Goal: Task Accomplishment & Management: Use online tool/utility

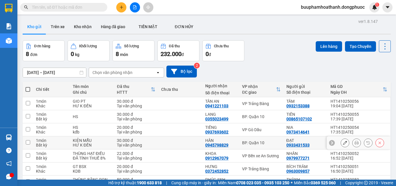
scroll to position [46, 0]
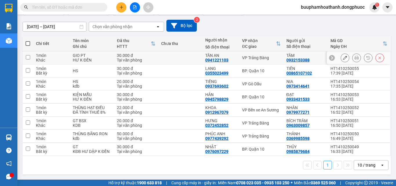
click at [210, 54] on div "TÂN AN" at bounding box center [220, 55] width 31 height 5
checkbox input "true"
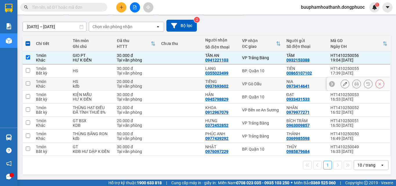
click at [246, 82] on div "VP Gò Dầu" at bounding box center [261, 83] width 38 height 5
checkbox input "true"
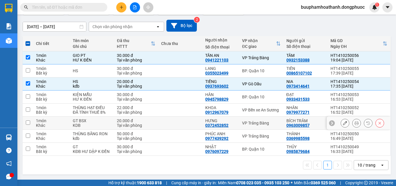
click at [250, 122] on div "VP Trảng Bàng" at bounding box center [261, 123] width 38 height 5
checkbox input "true"
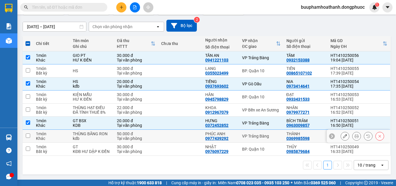
click at [251, 134] on div "VP Trảng Bàng" at bounding box center [261, 136] width 38 height 5
checkbox input "true"
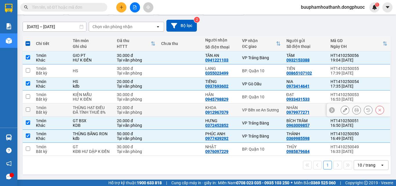
click at [248, 106] on td "VP Bến xe An Sương" at bounding box center [261, 109] width 44 height 13
checkbox input "true"
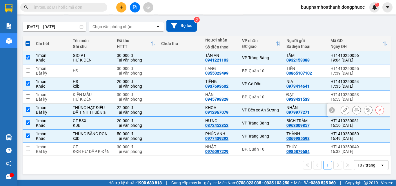
scroll to position [0, 0]
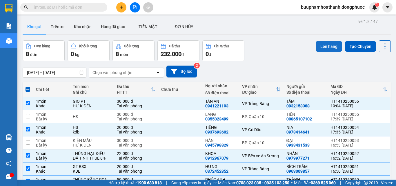
click at [326, 46] on button "Lên hàng" at bounding box center [328, 46] width 26 height 10
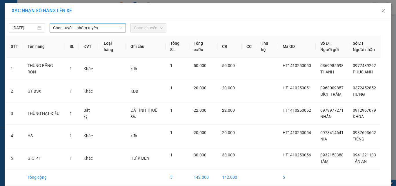
click at [74, 27] on span "Chọn tuyến - nhóm tuyến" at bounding box center [87, 27] width 69 height 9
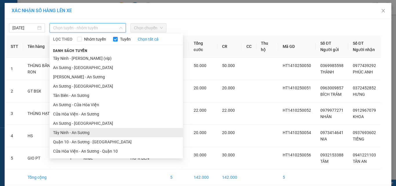
click at [77, 132] on li "Tây Ninh - An Sương" at bounding box center [116, 132] width 133 height 9
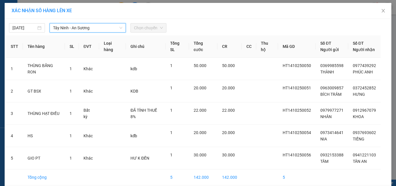
click at [145, 28] on span "Chọn chuyến" at bounding box center [148, 27] width 29 height 9
click at [137, 28] on span "Chọn chuyến" at bounding box center [148, 27] width 29 height 9
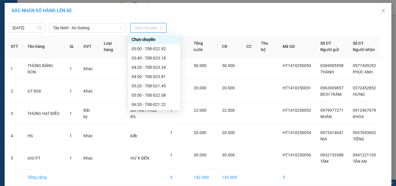
scroll to position [58, 0]
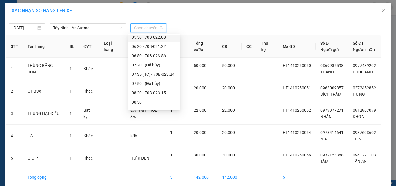
click at [137, 36] on div "05:50 - 70B-022.08" at bounding box center [154, 37] width 45 height 6
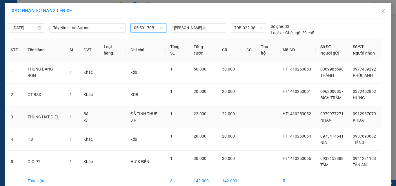
scroll to position [29, 0]
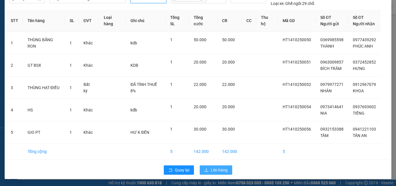
click at [216, 171] on span "Lên hàng" at bounding box center [219, 170] width 17 height 6
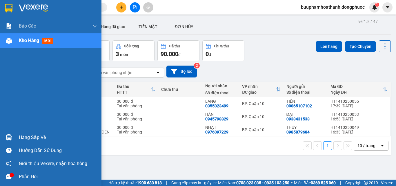
click at [23, 132] on div "Hàng sắp về" at bounding box center [50, 137] width 101 height 13
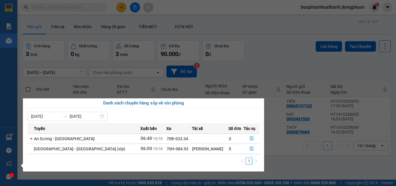
click at [0, 81] on div "Báo cáo Mẫu 1: Báo cáo dòng tiền Mẫu 1: Báo cáo dòng tiền theo nhân viên Mẫu 1:…" at bounding box center [8, 93] width 17 height 186
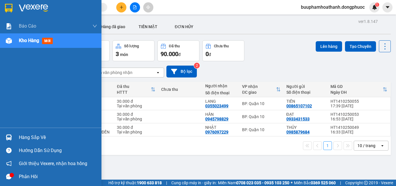
click at [31, 135] on div "Hàng sắp về" at bounding box center [58, 137] width 78 height 9
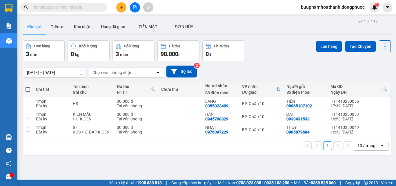
click at [267, 31] on section "Kết quả tìm kiếm ( 0 ) Bộ lọc Thuộc VP này No Data buuphamhoathanh.dongphuoc 1 …" at bounding box center [198, 93] width 396 height 186
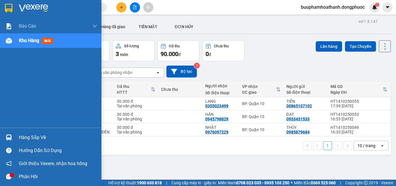
click at [36, 139] on div "Hàng sắp về" at bounding box center [58, 137] width 78 height 9
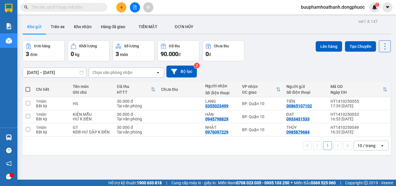
click at [285, 48] on section "Kết quả tìm kiếm ( 0 ) Bộ lọc Thuộc VP này No Data buuphamhoathanh.dongphuoc 1 …" at bounding box center [198, 93] width 396 height 186
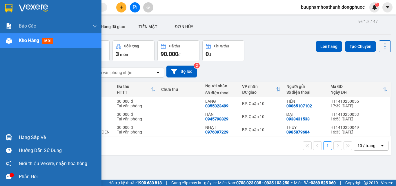
click at [24, 142] on div "Hàng sắp về" at bounding box center [50, 137] width 101 height 13
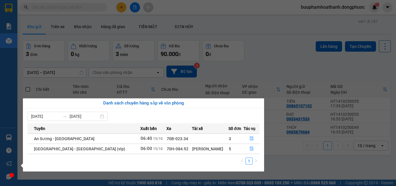
click at [262, 23] on section "Kết quả tìm kiếm ( 0 ) Bộ lọc Thuộc VP này No Data buuphamhoathanh.dongphuoc 1 …" at bounding box center [198, 93] width 396 height 186
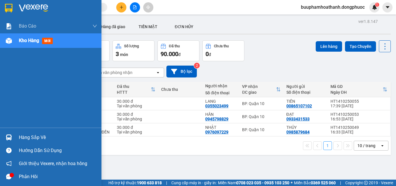
click at [21, 137] on div "Hàng sắp về" at bounding box center [58, 137] width 78 height 9
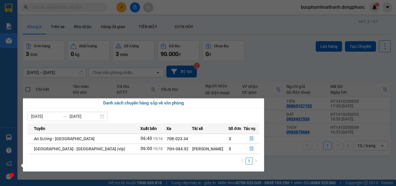
click at [4, 87] on div "Báo cáo Mẫu 1: Báo cáo dòng tiền Mẫu 1: Báo cáo dòng tiền theo nhân viên Mẫu 1:…" at bounding box center [8, 93] width 17 height 186
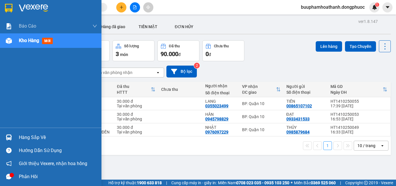
click at [29, 135] on div "Hàng sắp về" at bounding box center [58, 137] width 78 height 9
click at [0, 86] on div "Báo cáo Mẫu 1: Báo cáo dòng tiền Mẫu 1: Báo cáo dòng tiền theo nhân viên Mẫu 1:…" at bounding box center [50, 93] width 101 height 186
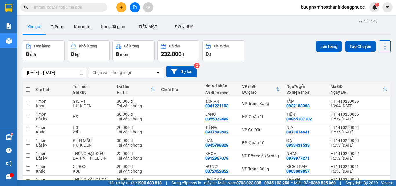
click at [122, 12] on button at bounding box center [121, 7] width 10 height 10
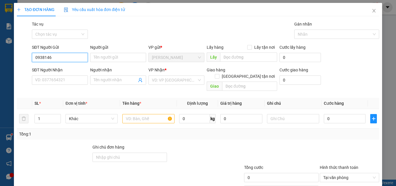
click at [63, 58] on input "0938146" at bounding box center [60, 57] width 56 height 9
click at [60, 58] on input "0938146" at bounding box center [60, 57] width 56 height 9
click at [62, 67] on div "0938146862 - TIÊN" at bounding box center [59, 69] width 48 height 6
type input "0938146862"
type input "TIÊN"
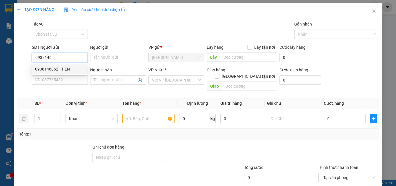
type input "0902501412"
type input "NHO"
type input "30.000"
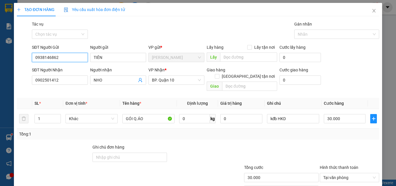
scroll to position [29, 0]
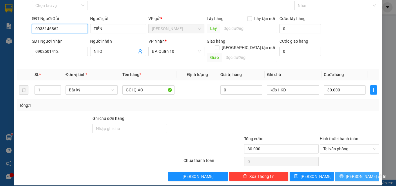
type input "0938146862"
click at [346, 171] on button "Lưu và In" at bounding box center [357, 175] width 44 height 9
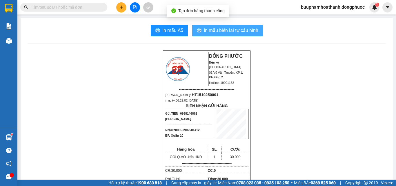
click at [243, 29] on span "In mẫu biên lai tự cấu hình" at bounding box center [231, 30] width 54 height 7
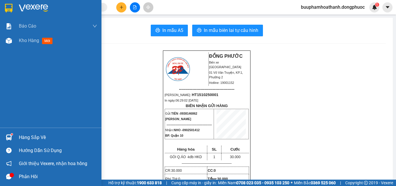
click at [24, 137] on div "Hàng sắp về" at bounding box center [58, 137] width 78 height 9
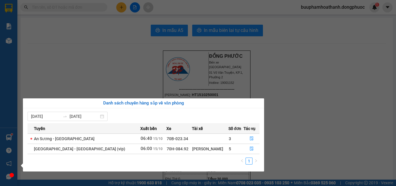
click at [105, 60] on section "Kết quả tìm kiếm ( 0 ) Bộ lọc Thuộc VP này No Data buuphamhoathanh.dongphuoc 1 …" at bounding box center [198, 93] width 396 height 186
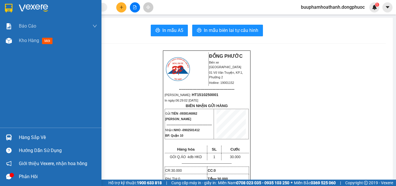
click at [20, 132] on div "Hàng sắp về" at bounding box center [50, 137] width 101 height 13
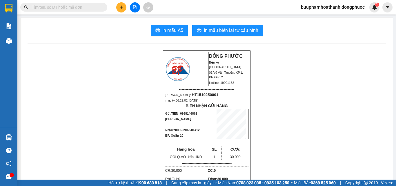
drag, startPoint x: 93, startPoint y: 70, endPoint x: 72, endPoint y: 18, distance: 55.9
click at [93, 69] on section "Kết quả tìm kiếm ( 0 ) Bộ lọc Thuộc VP này No Data buuphamhoathanh.dongphuoc 1 …" at bounding box center [198, 93] width 396 height 186
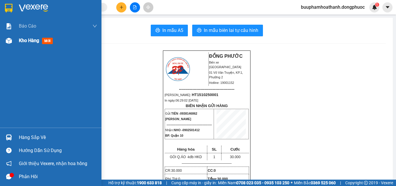
click at [31, 40] on span "Kho hàng" at bounding box center [29, 41] width 20 height 6
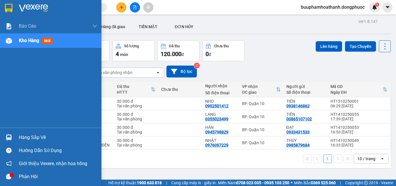
click at [34, 138] on div "Hàng sắp về" at bounding box center [58, 137] width 78 height 9
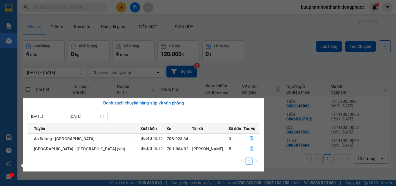
click at [272, 23] on section "Kết quả tìm kiếm ( 0 ) Bộ lọc Thuộc VP này No Data buuphamhoathanh.dongphuoc 1 …" at bounding box center [198, 93] width 396 height 186
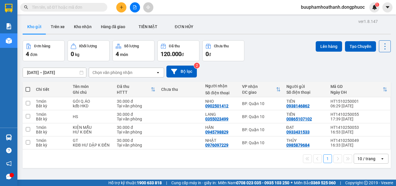
click at [28, 87] on span at bounding box center [27, 89] width 5 height 5
click at [28, 86] on input "checkbox" at bounding box center [28, 86] width 0 height 0
checkbox input "true"
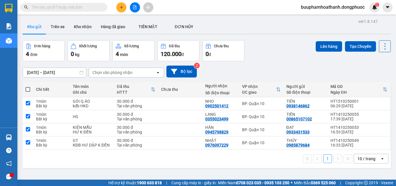
checkbox input "true"
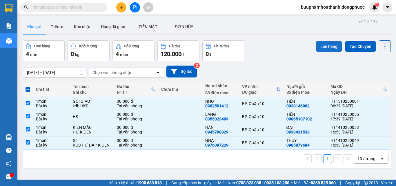
click at [328, 47] on button "Lên hàng" at bounding box center [328, 46] width 26 height 10
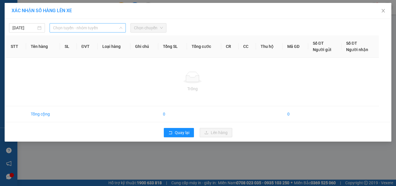
click at [105, 27] on span "Chọn tuyến - nhóm tuyến" at bounding box center [87, 27] width 69 height 9
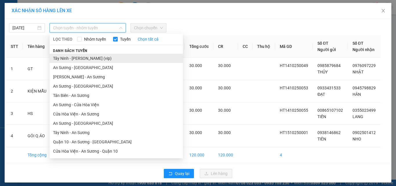
click at [82, 59] on li "Tây Ninh - Hồ Chí Minh (vip)" at bounding box center [116, 58] width 133 height 9
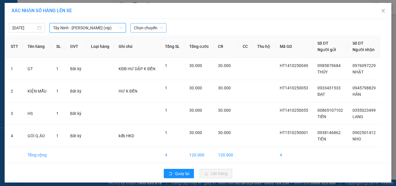
click at [140, 30] on span "Chọn chuyến" at bounding box center [148, 27] width 29 height 9
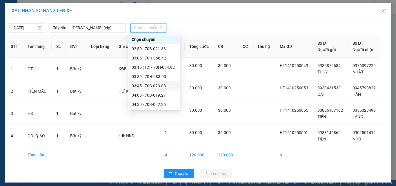
scroll to position [87, 0]
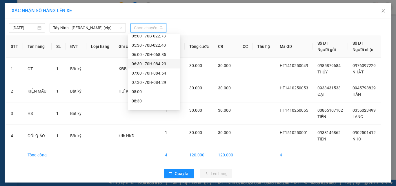
click at [142, 63] on div "06:30 - 70H-084.23" at bounding box center [154, 64] width 45 height 6
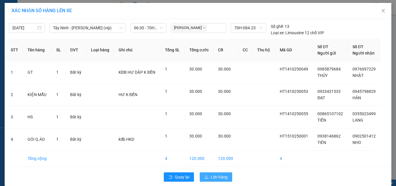
click at [216, 174] on span "Lên hàng" at bounding box center [219, 177] width 17 height 6
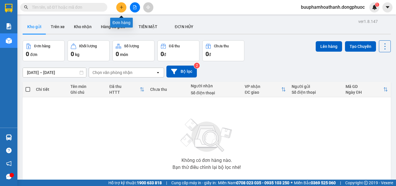
click at [122, 11] on button at bounding box center [121, 7] width 10 height 10
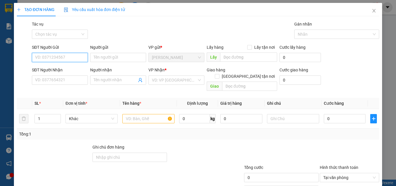
click at [74, 60] on input "SĐT Người Gửi" at bounding box center [60, 57] width 56 height 9
type input "0379754192"
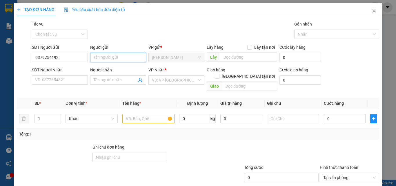
click at [99, 57] on input "Người gửi" at bounding box center [118, 57] width 56 height 9
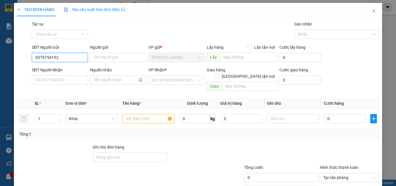
click at [72, 54] on input "0379754192" at bounding box center [60, 57] width 56 height 9
click at [63, 67] on div "0379754192 - LÀNH" at bounding box center [59, 69] width 48 height 6
type input "LÀNH"
type input "0918734371"
type input "QUYÊN"
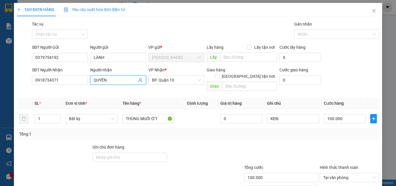
click at [139, 80] on icon "user-add" at bounding box center [140, 80] width 5 height 5
click at [220, 144] on div at bounding box center [205, 154] width 76 height 20
click at [351, 114] on input "100.000" at bounding box center [345, 118] width 42 height 9
type input "9"
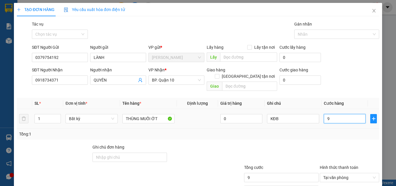
type input "90"
type input "90.000"
click at [316, 131] on div "Tổng: 1" at bounding box center [198, 133] width 362 height 11
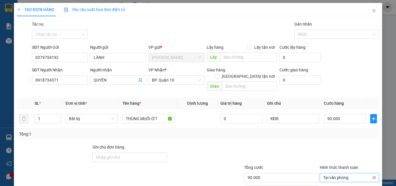
scroll to position [29, 0]
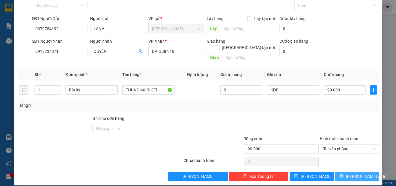
click at [349, 173] on span "Lưu và In" at bounding box center [366, 176] width 41 height 6
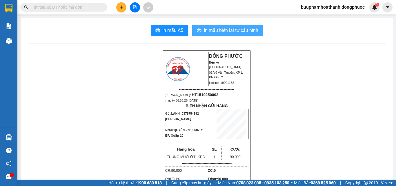
click at [230, 31] on span "In mẫu biên lai tự cấu hình" at bounding box center [231, 30] width 54 height 7
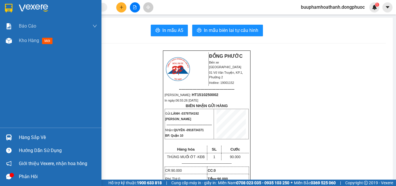
click at [35, 138] on div "Hàng sắp về" at bounding box center [58, 137] width 78 height 9
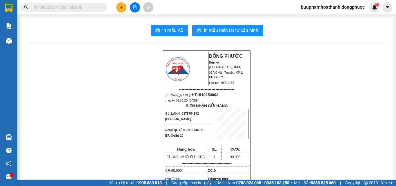
click at [106, 55] on section "Kết quả tìm kiếm ( 0 ) Bộ lọc Thuộc VP này No Data buuphamhoathanh.dongphuoc 1 …" at bounding box center [198, 93] width 396 height 186
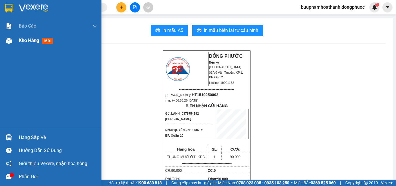
click at [27, 39] on span "Kho hàng" at bounding box center [29, 41] width 20 height 6
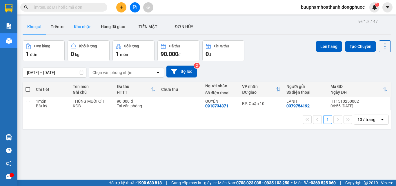
click at [81, 27] on button "Kho nhận" at bounding box center [82, 27] width 27 height 14
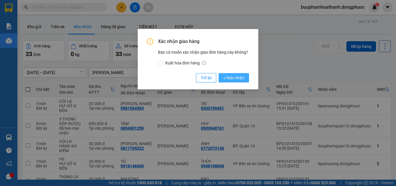
click at [228, 79] on span "Xác nhận" at bounding box center [233, 77] width 21 height 6
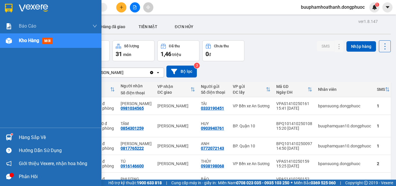
click at [25, 142] on div "Hàng sắp về" at bounding box center [50, 137] width 101 height 13
click at [14, 76] on div "Báo cáo Mẫu 1: Báo cáo dòng tiền Mẫu 1: Báo cáo dòng tiền theo nhân viên Mẫu 1:…" at bounding box center [50, 93] width 101 height 186
click at [23, 139] on div "Hàng sắp về" at bounding box center [58, 137] width 78 height 9
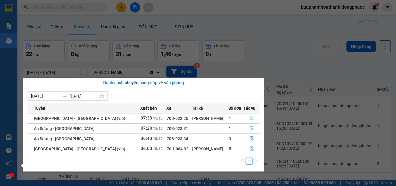
click at [0, 90] on div "Báo cáo Mẫu 1: Báo cáo dòng tiền Mẫu 1: Báo cáo dòng tiền theo nhân viên Mẫu 1:…" at bounding box center [8, 93] width 17 height 186
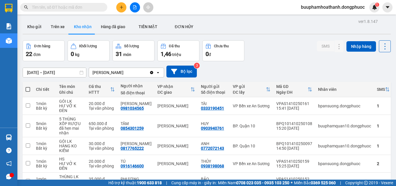
click at [123, 9] on button at bounding box center [121, 7] width 10 height 10
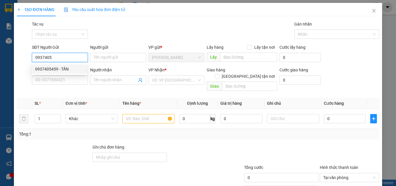
click at [58, 69] on div "0937405459 - TẤN" at bounding box center [59, 69] width 48 height 6
type input "0937405459"
type input "TẤN"
type input "0919118822"
type input "NAE"
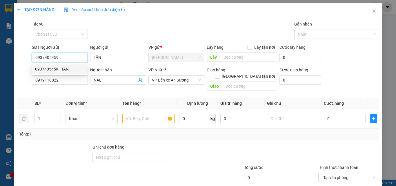
type input "155.000"
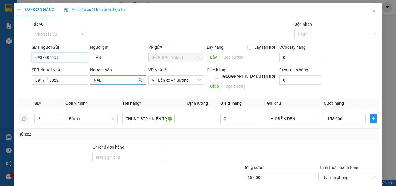
type input "0937405459"
click at [139, 81] on icon "user-add" at bounding box center [140, 80] width 5 height 5
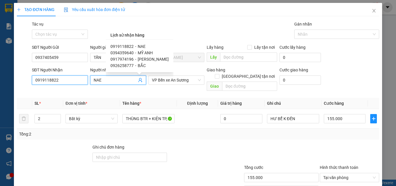
click at [63, 80] on input "0919118822" at bounding box center [60, 79] width 56 height 9
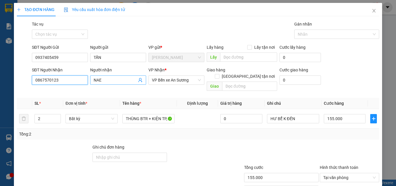
type input "0867570123"
drag, startPoint x: 105, startPoint y: 80, endPoint x: 90, endPoint y: 81, distance: 15.1
click at [90, 81] on span "NAE" at bounding box center [118, 79] width 56 height 9
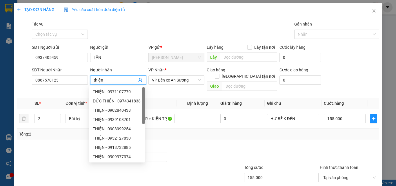
click at [94, 78] on input "thiện" at bounding box center [115, 80] width 43 height 6
type input "Thiện"
click at [205, 135] on div "Transit Pickup Surcharge Ids Transit Deliver Surcharge Ids Transit Deliver Surc…" at bounding box center [198, 115] width 362 height 189
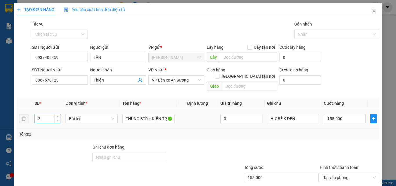
type input "1"
click at [59, 119] on span "down" at bounding box center [57, 120] width 3 height 3
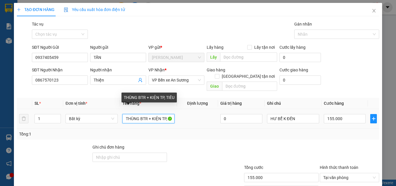
click at [147, 114] on input "THÙNG BTR + KIỆN TP, TIÊU" at bounding box center [148, 118] width 52 height 9
type input "0"
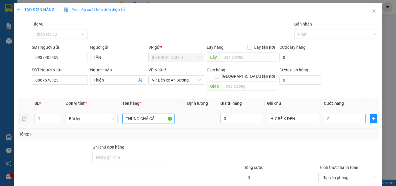
type input "THÙNG CHẢ CÁ"
click at [328, 114] on input "0" at bounding box center [345, 118] width 42 height 9
type input "6"
type input "60"
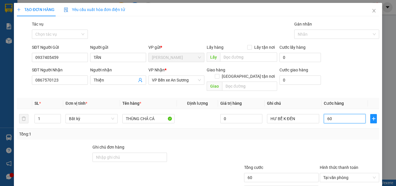
type input "60"
type input "60.000"
click at [314, 134] on div "Transit Pickup Surcharge Ids Transit Deliver Surcharge Ids Transit Deliver Surc…" at bounding box center [198, 115] width 362 height 189
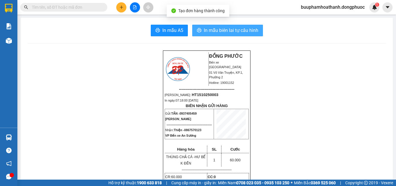
click at [218, 32] on span "In mẫu biên lai tự cấu hình" at bounding box center [231, 30] width 54 height 7
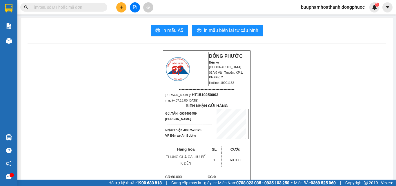
click at [119, 7] on button at bounding box center [121, 7] width 10 height 10
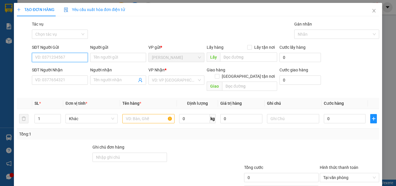
click at [57, 58] on input "SĐT Người Gửi" at bounding box center [60, 57] width 56 height 9
type input "0348085489"
click at [59, 70] on div "0348085489 - HIÊN" at bounding box center [59, 69] width 48 height 6
type input "HIÊN"
type input "0908696222"
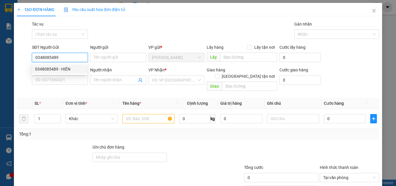
type input "HUY"
type input "20.000"
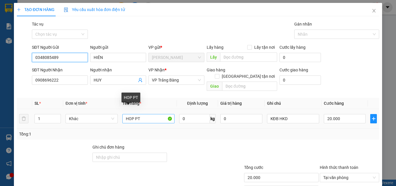
type input "0348085489"
drag, startPoint x: 132, startPoint y: 113, endPoint x: 96, endPoint y: 118, distance: 37.1
click at [96, 118] on tr "1 Khác HOP PT 0 kg 0 KĐB HKD 20.000" at bounding box center [198, 118] width 362 height 19
type input "KIỆN PT"
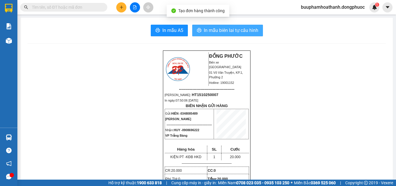
click at [236, 30] on span "In mẫu biên lai tự cấu hình" at bounding box center [231, 30] width 54 height 7
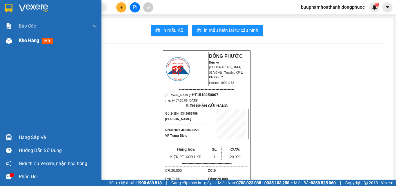
click at [31, 43] on div "Kho hàng mới" at bounding box center [58, 40] width 78 height 14
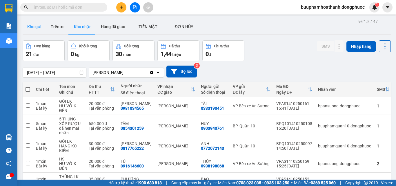
click at [37, 27] on button "Kho gửi" at bounding box center [34, 27] width 23 height 14
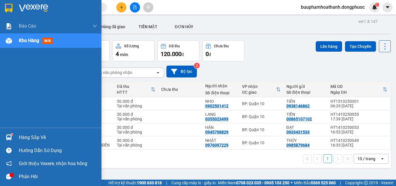
click at [25, 39] on span "Kho hàng" at bounding box center [29, 41] width 20 height 6
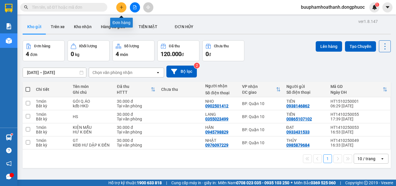
click at [123, 9] on button at bounding box center [121, 7] width 10 height 10
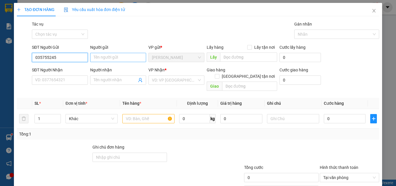
type input "0357552457"
click at [68, 69] on div "0357552457 - LINH" at bounding box center [59, 69] width 48 height 6
type input "LINH"
type input "0926263838"
type input "ĐỨC"
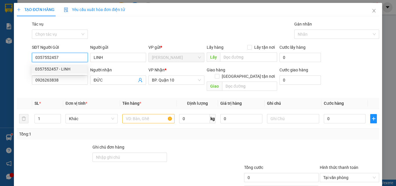
type input "30.000"
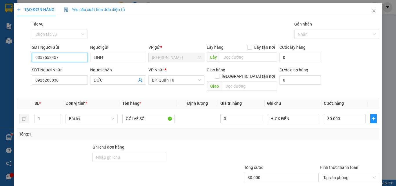
scroll to position [29, 0]
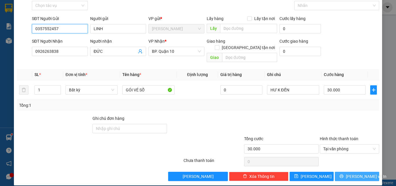
type input "0357552457"
click at [357, 173] on span "Lưu và In" at bounding box center [366, 176] width 41 height 6
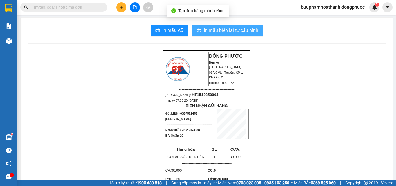
click at [217, 32] on span "In mẫu biên lai tự cấu hình" at bounding box center [231, 30] width 54 height 7
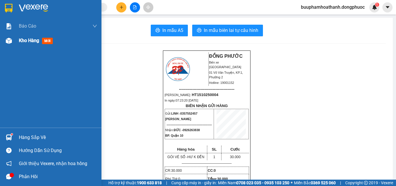
click at [19, 39] on span "Kho hàng" at bounding box center [29, 41] width 20 height 6
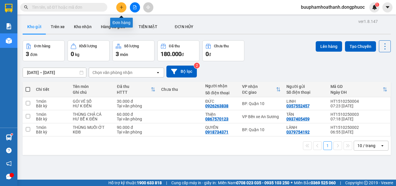
click at [123, 5] on icon "plus" at bounding box center [121, 7] width 4 height 4
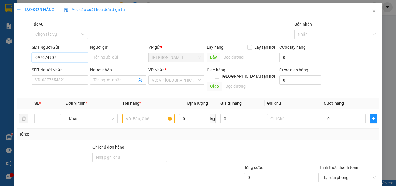
type input "0976749078"
click at [69, 68] on div "0976749078 - NK NỤ CƯỜI" at bounding box center [60, 69] width 50 height 6
type input "NK NỤ CƯỜI"
type input "02838122018"
type input "LABO ĐẮC"
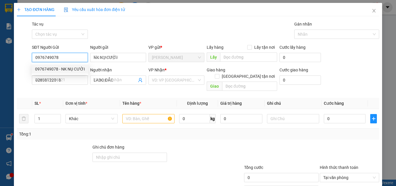
type input "20.000"
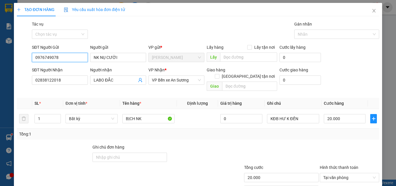
scroll to position [29, 0]
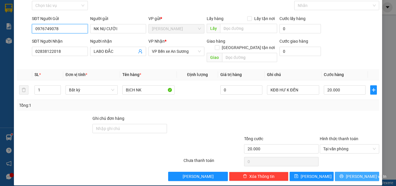
type input "0976749078"
click at [355, 173] on span "Lưu và In" at bounding box center [366, 176] width 41 height 6
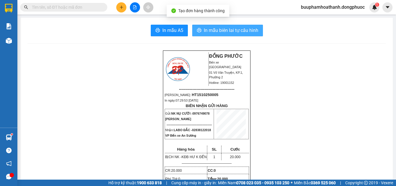
click at [228, 31] on span "In mẫu biên lai tự cấu hình" at bounding box center [231, 30] width 54 height 7
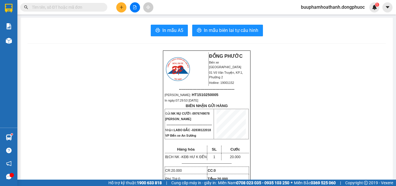
click at [76, 4] on span at bounding box center [63, 7] width 87 height 9
click at [62, 9] on input "text" at bounding box center [66, 7] width 68 height 6
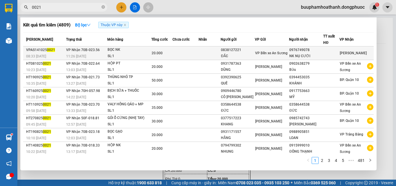
type input "0021"
click at [84, 52] on span "VP Nhận 70B-023.56" at bounding box center [83, 49] width 34 height 5
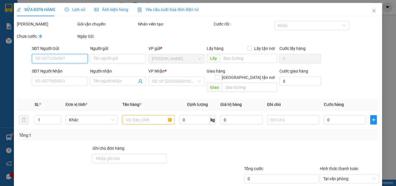
type input "0838127221"
type input "ĐẮC"
type input "0976749078"
type input "NK NỤ CƯỜI"
type input "20.000"
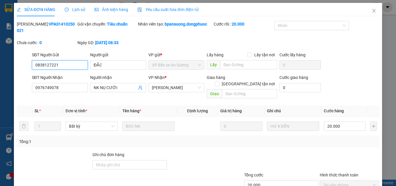
scroll to position [30, 0]
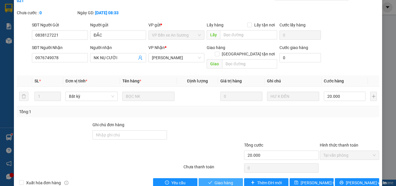
click at [219, 179] on span "Giao hàng" at bounding box center [223, 182] width 19 height 6
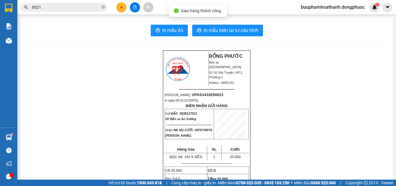
click at [59, 5] on input "0021" at bounding box center [66, 7] width 68 height 6
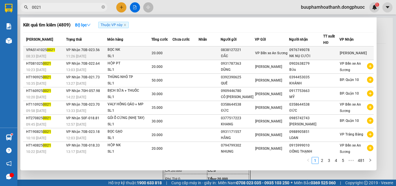
click at [163, 52] on span "20.000" at bounding box center [156, 53] width 11 height 4
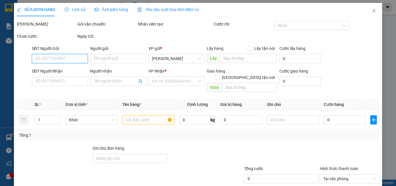
scroll to position [30, 0]
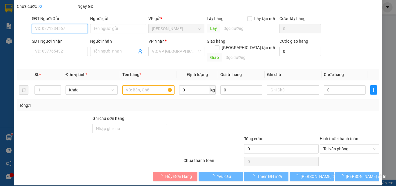
type input "0838127221"
type input "ĐẮC"
type input "0976749078"
type input "NK NỤ CƯỜI"
type input "20.000"
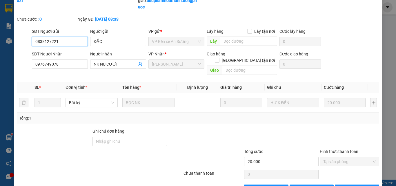
scroll to position [0, 0]
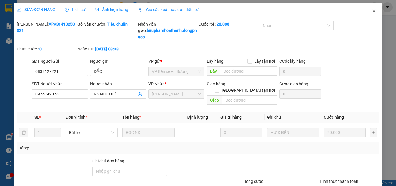
click at [371, 9] on icon "close" at bounding box center [373, 10] width 5 height 5
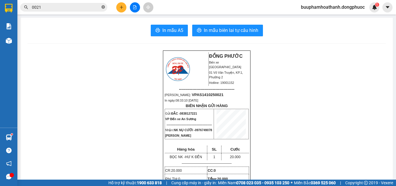
click at [103, 8] on icon "close-circle" at bounding box center [102, 6] width 3 height 3
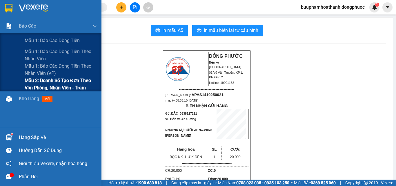
click at [32, 84] on span "Mẫu 2: Doanh số tạo đơn theo Văn phòng, nhân viên - Trạm" at bounding box center [61, 84] width 72 height 14
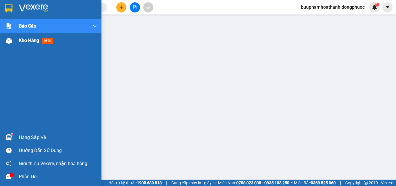
click at [21, 38] on span "Kho hàng" at bounding box center [29, 41] width 20 height 6
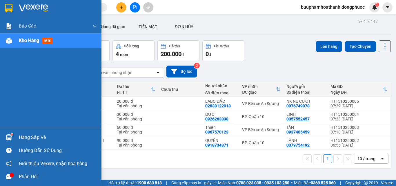
click at [34, 138] on div "Hàng sắp về" at bounding box center [58, 137] width 78 height 9
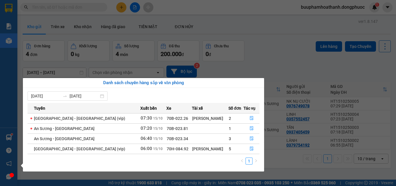
click at [271, 19] on section "Kết quả tìm kiếm ( 4809 ) Bộ lọc Thuộc VP này Mã ĐH Trạng thái Món hàng Tổng cư…" at bounding box center [198, 93] width 396 height 186
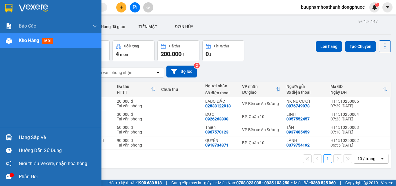
click at [26, 137] on div "Hàng sắp về" at bounding box center [58, 137] width 78 height 9
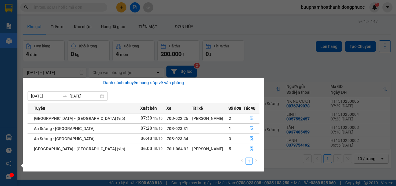
click at [258, 21] on section "Kết quả tìm kiếm ( 4809 ) Bộ lọc Thuộc VP này Mã ĐH Trạng thái Món hàng Tổng cư…" at bounding box center [198, 93] width 396 height 186
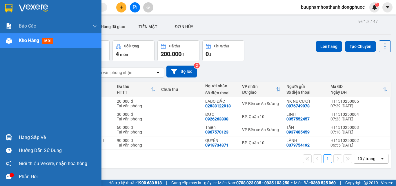
click at [15, 136] on div "Hàng sắp về" at bounding box center [50, 137] width 101 height 13
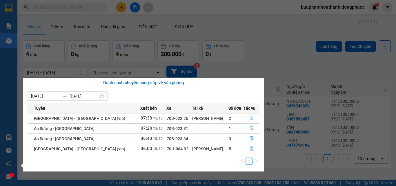
click at [4, 96] on div "Báo cáo Mẫu 1: Báo cáo dòng tiền Mẫu 1: Báo cáo dòng tiền theo nhân viên Mẫu 1:…" at bounding box center [8, 93] width 17 height 186
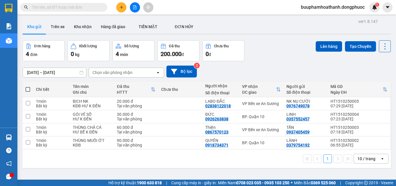
click at [122, 6] on icon "plus" at bounding box center [121, 7] width 4 height 4
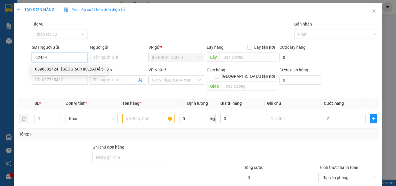
click at [56, 68] on div "0898802424 - MỸ ANH 5" at bounding box center [69, 69] width 68 height 6
type input "0898802424"
type input "MỸ ANH 5"
type input "0585747447"
type input "PHÁT"
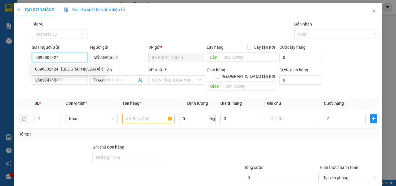
type input "30.000"
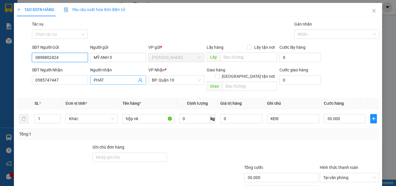
type input "0898802424"
click at [138, 79] on icon "user-add" at bounding box center [140, 80] width 5 height 5
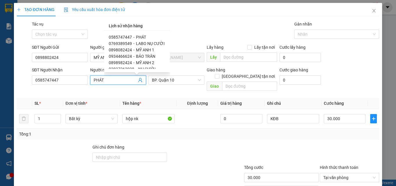
click at [129, 55] on span "0934466624" at bounding box center [120, 56] width 23 height 5
type input "0934466624"
type input "BẢO TRÂN"
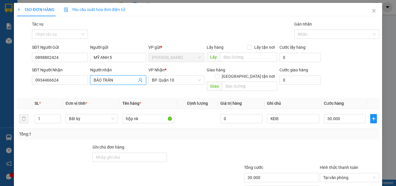
click at [140, 79] on icon "user-add" at bounding box center [140, 80] width 5 height 5
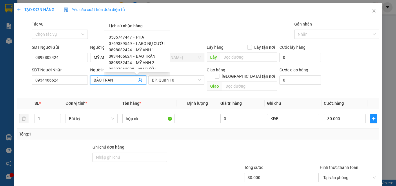
click at [125, 35] on span "0585747447" at bounding box center [120, 37] width 23 height 5
type input "0585747447"
type input "PHÁT"
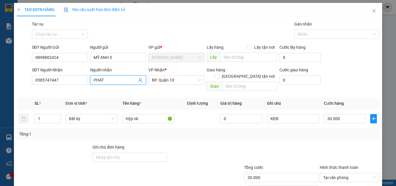
scroll to position [29, 0]
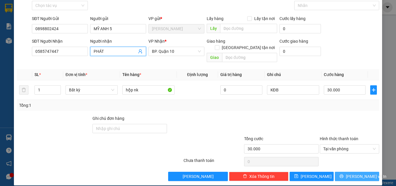
click at [353, 173] on span "Lưu và In" at bounding box center [366, 176] width 41 height 6
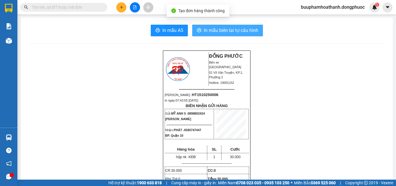
click at [227, 30] on span "In mẫu biên lai tự cấu hình" at bounding box center [231, 30] width 54 height 7
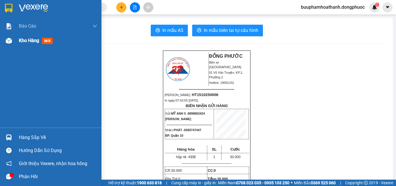
click at [20, 39] on span "Kho hàng" at bounding box center [29, 41] width 20 height 6
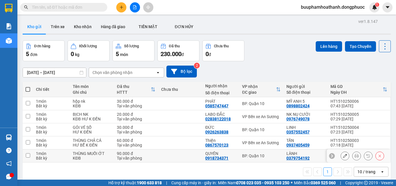
click at [96, 155] on div "THÙNG MUỐI ỚT" at bounding box center [92, 153] width 38 height 5
checkbox input "true"
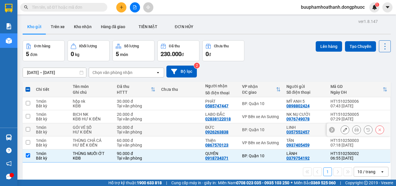
click at [103, 128] on div "GÓI VÉ SỐ" at bounding box center [92, 127] width 38 height 5
checkbox input "true"
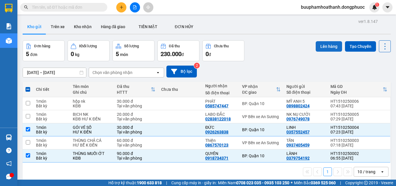
click at [325, 43] on button "Lên hàng" at bounding box center [328, 46] width 26 height 10
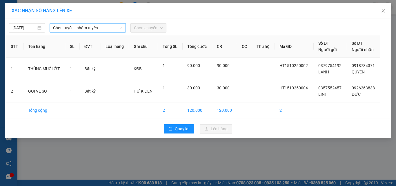
click at [99, 28] on span "Chọn tuyến - nhóm tuyến" at bounding box center [87, 27] width 69 height 9
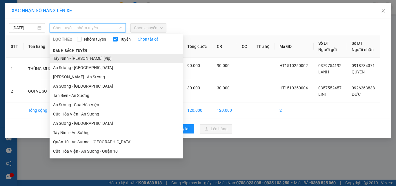
click at [87, 60] on li "Tây Ninh - Hồ Chí Minh (vip)" at bounding box center [116, 58] width 133 height 9
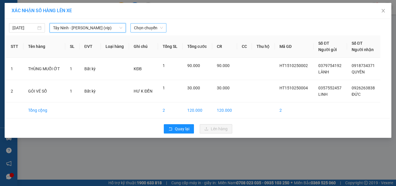
click at [143, 27] on span "Chọn chuyến" at bounding box center [148, 27] width 29 height 9
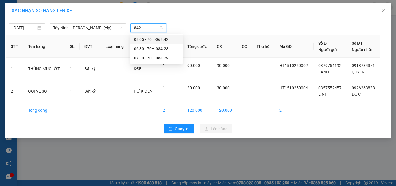
type input "8429"
click at [153, 38] on div "07:30 - 70H-084.29" at bounding box center [156, 39] width 45 height 6
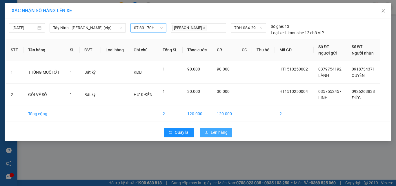
click at [211, 129] on span "Lên hàng" at bounding box center [219, 132] width 17 height 6
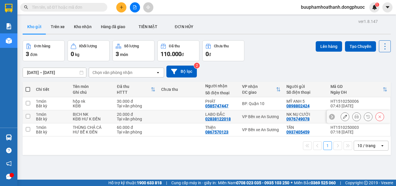
drag, startPoint x: 90, startPoint y: 117, endPoint x: 91, endPoint y: 130, distance: 13.3
click at [90, 117] on div "KĐB HƯ K ĐỀN" at bounding box center [92, 118] width 38 height 5
checkbox input "true"
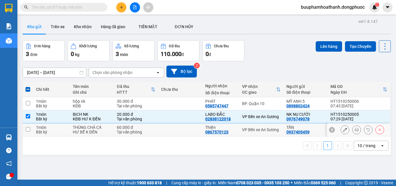
click at [92, 131] on div "HƯ BỂ K ĐỀN" at bounding box center [92, 131] width 38 height 5
checkbox input "true"
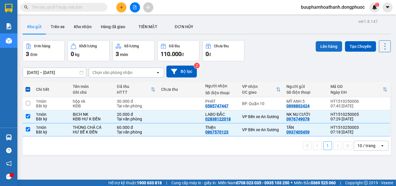
click at [324, 48] on button "Lên hàng" at bounding box center [328, 46] width 26 height 10
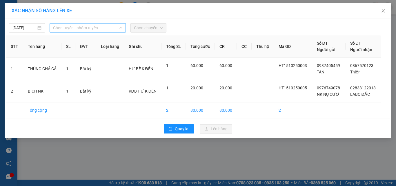
click at [85, 27] on span "Chọn tuyến - nhóm tuyến" at bounding box center [87, 27] width 69 height 9
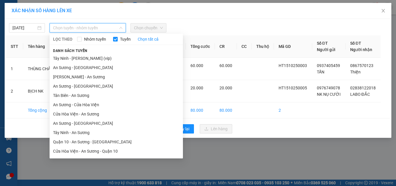
click at [77, 133] on li "Tây Ninh - An Sương" at bounding box center [116, 132] width 133 height 9
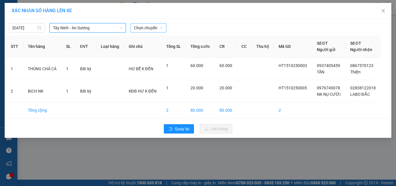
click at [141, 28] on span "Chọn chuyến" at bounding box center [148, 27] width 29 height 9
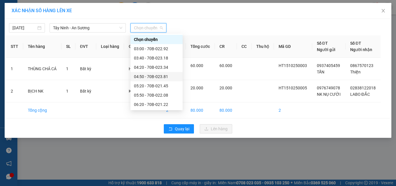
scroll to position [58, 0]
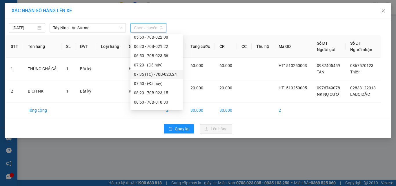
click at [142, 73] on div "07:35 (TC) - 70B-023.24" at bounding box center [156, 74] width 45 height 6
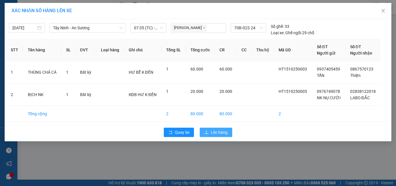
click at [215, 132] on span "Lên hàng" at bounding box center [219, 132] width 17 height 6
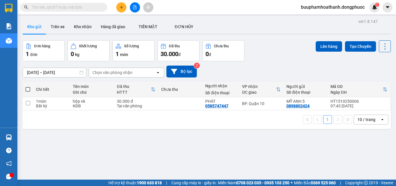
click at [364, 116] on div "10 / trang" at bounding box center [367, 119] width 26 height 9
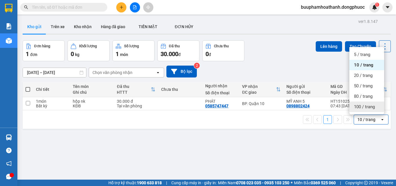
click at [365, 105] on span "100 / trang" at bounding box center [364, 107] width 21 height 6
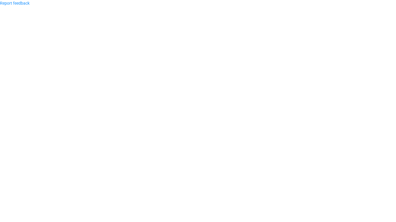
click at [223, 80] on body "Report feedback" at bounding box center [198, 111] width 396 height 222
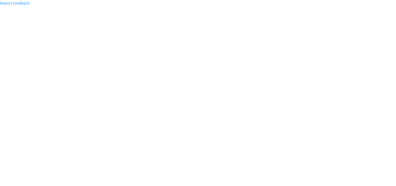
click at [15, 2] on link "Report feedback" at bounding box center [15, 3] width 30 height 5
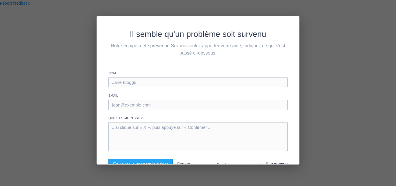
scroll to position [18, 0]
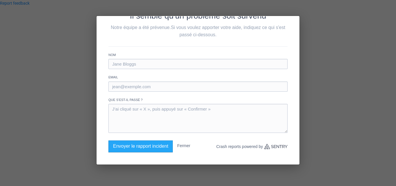
click at [47, 90] on div "Il semble qu'un problème soit survenu Notre équipe a été prévenue. Si vous voul…" at bounding box center [198, 93] width 396 height 186
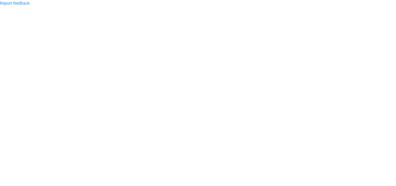
click at [207, 115] on body "Report feedback" at bounding box center [198, 93] width 396 height 186
click at [26, 4] on link "Report feedback" at bounding box center [15, 3] width 30 height 5
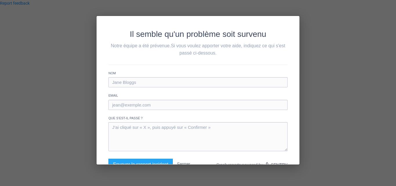
scroll to position [18, 0]
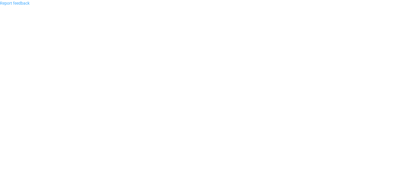
click at [13, 5] on link "Report feedback" at bounding box center [15, 3] width 30 height 5
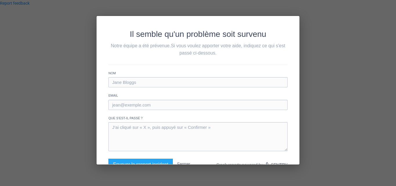
drag, startPoint x: 0, startPoint y: 27, endPoint x: 8, endPoint y: 19, distance: 11.5
click at [1, 26] on div "Il semble qu'un problème soit survenu Notre équipe a été prévenue. Si vous voul…" at bounding box center [198, 93] width 396 height 186
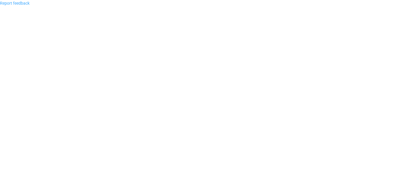
click at [17, 6] on link "Report feedback" at bounding box center [15, 3] width 30 height 5
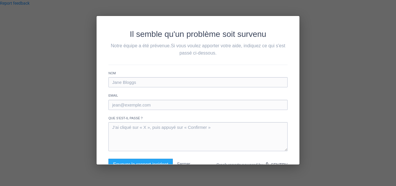
click at [12, 50] on div "Il semble qu'un problème soit survenu Notre équipe a été prévenue. Si vous voul…" at bounding box center [198, 93] width 396 height 186
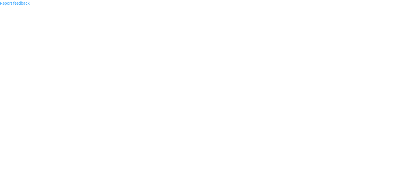
click at [17, 3] on link "Report feedback" at bounding box center [15, 3] width 30 height 5
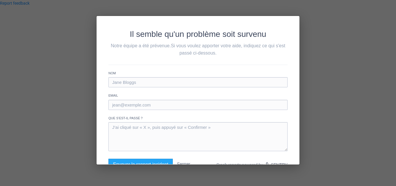
click at [51, 63] on div "Il semble qu'un problème soit survenu Notre équipe a été prévenue. Si vous voul…" at bounding box center [198, 93] width 396 height 186
